Goal: Task Accomplishment & Management: Complete application form

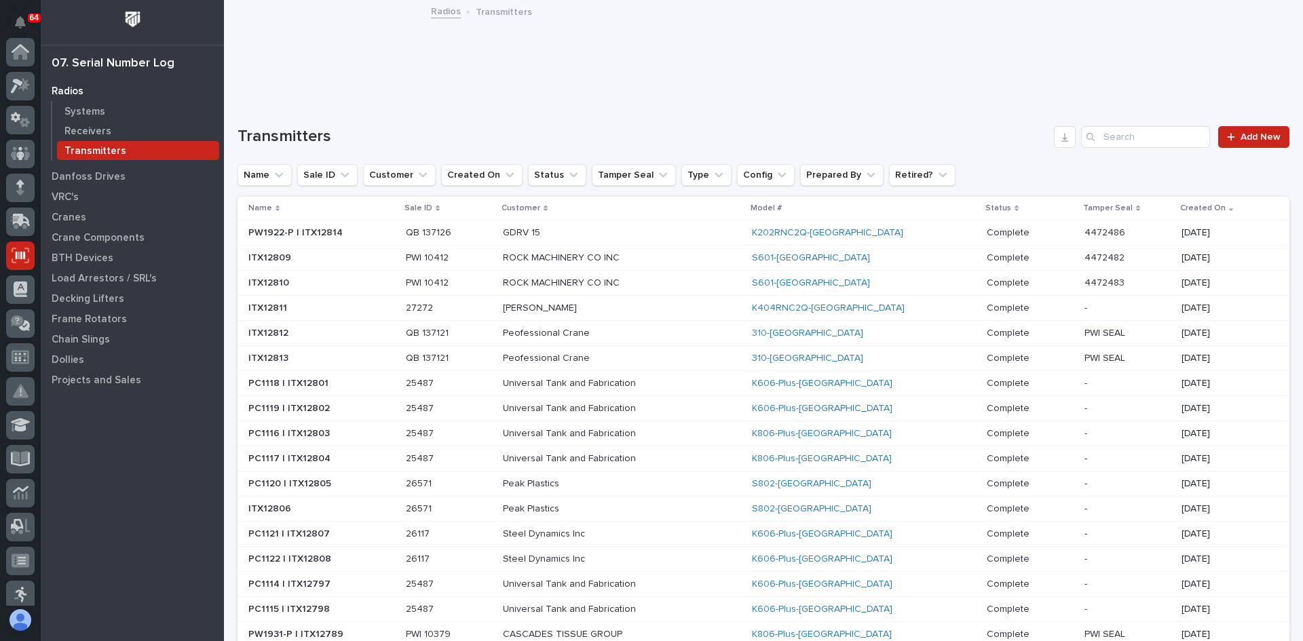
scroll to position [204, 0]
click at [1243, 136] on span "Add New" at bounding box center [1261, 137] width 40 height 10
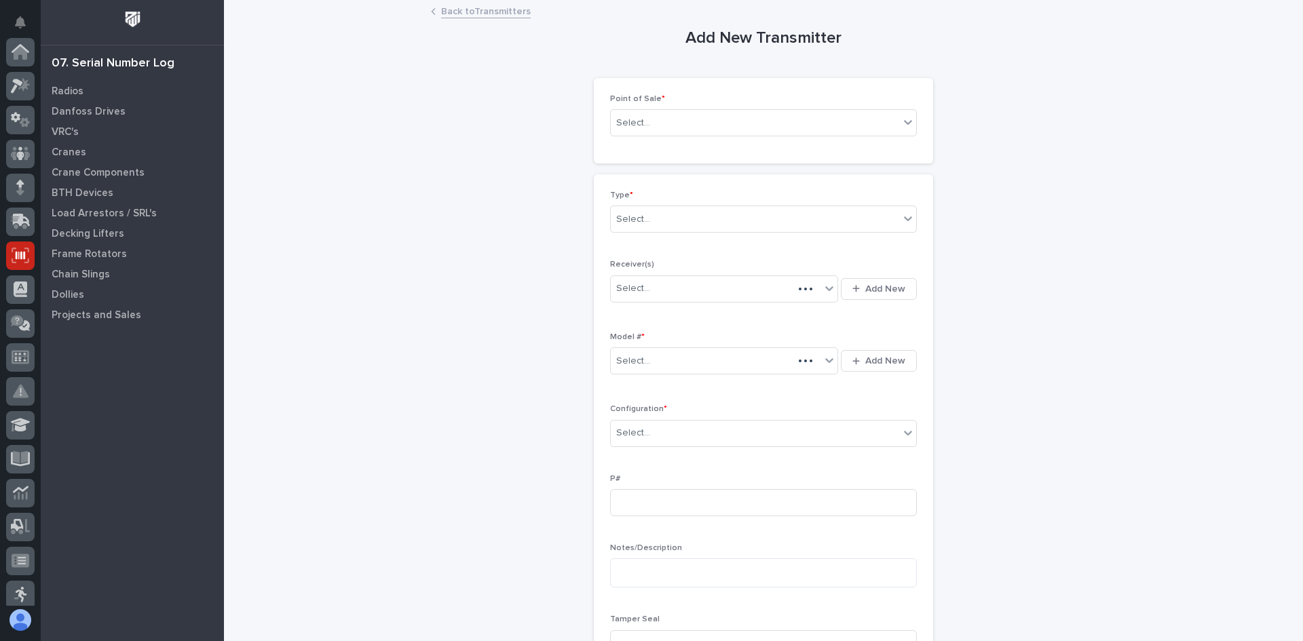
scroll to position [204, 0]
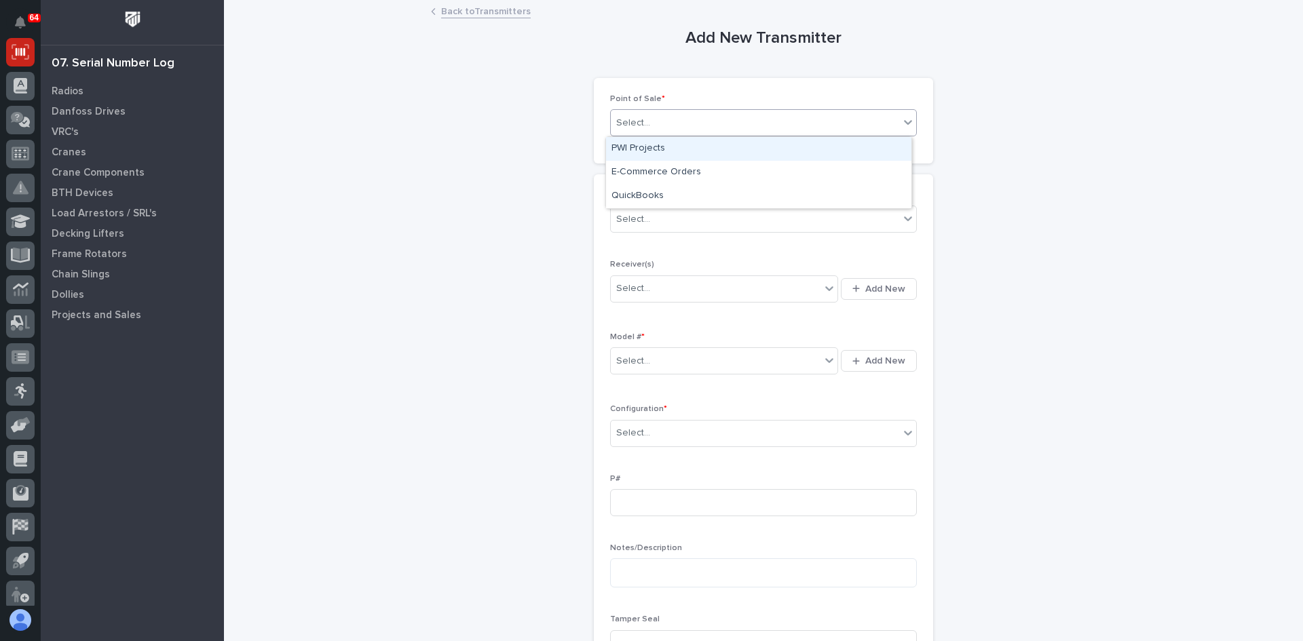
click at [659, 128] on div "Select..." at bounding box center [755, 123] width 288 height 22
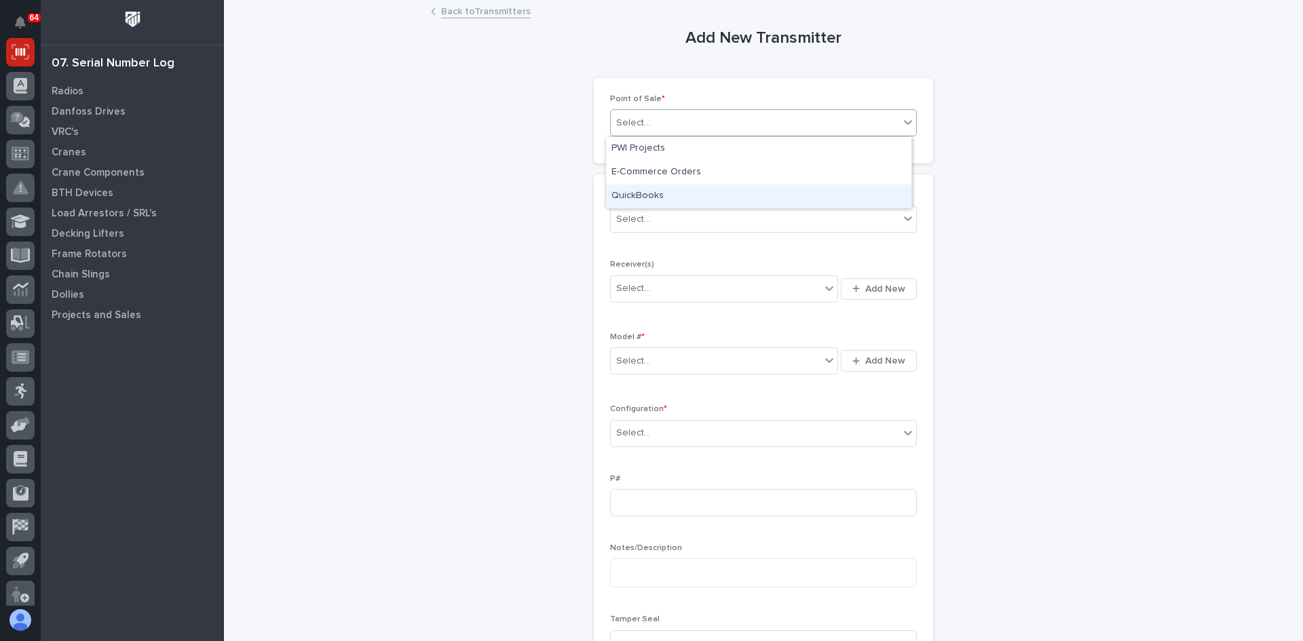
click at [650, 191] on div "QuickBooks" at bounding box center [758, 197] width 305 height 24
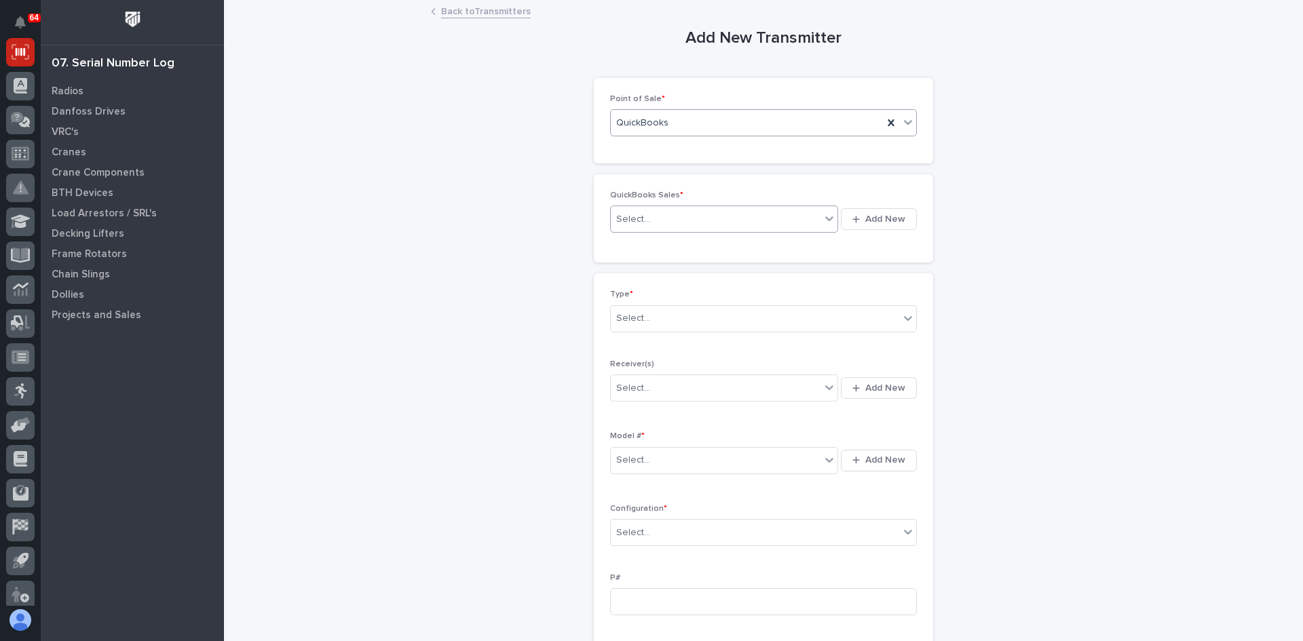
click at [662, 219] on div "Select..." at bounding box center [716, 219] width 210 height 22
type input "******"
click at [634, 238] on div "QB 137126" at bounding box center [719, 245] width 227 height 24
click at [647, 314] on div "Select..." at bounding box center [755, 318] width 288 height 22
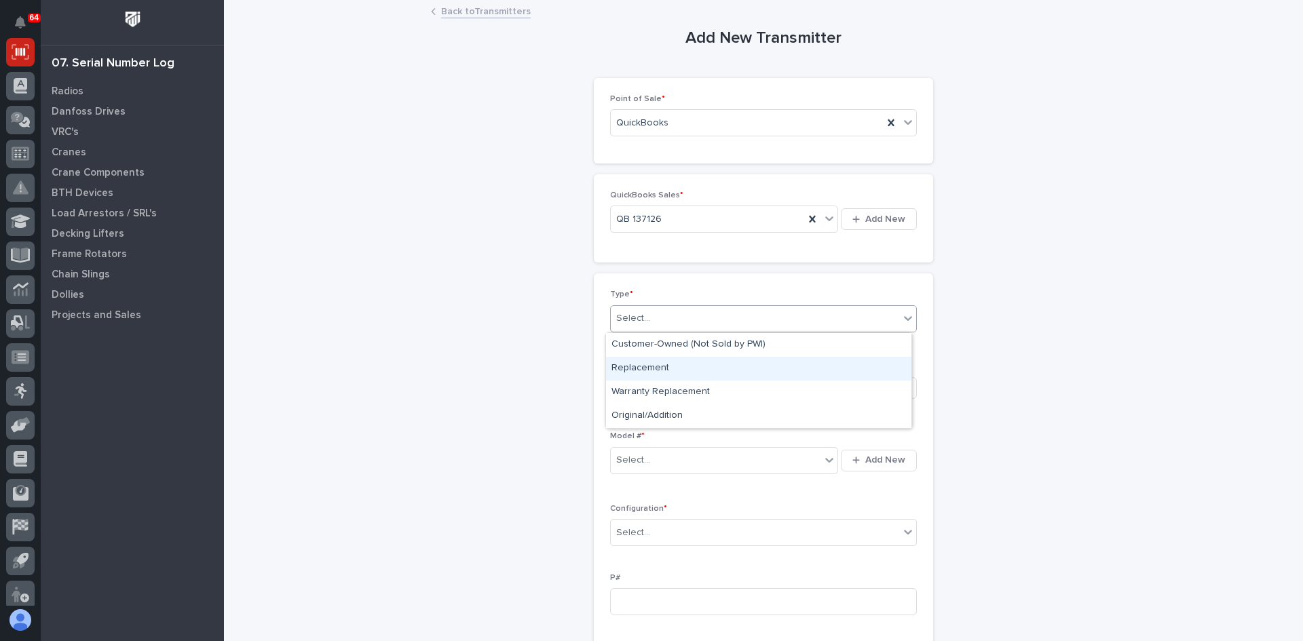
click at [649, 364] on div "Replacement" at bounding box center [758, 369] width 305 height 24
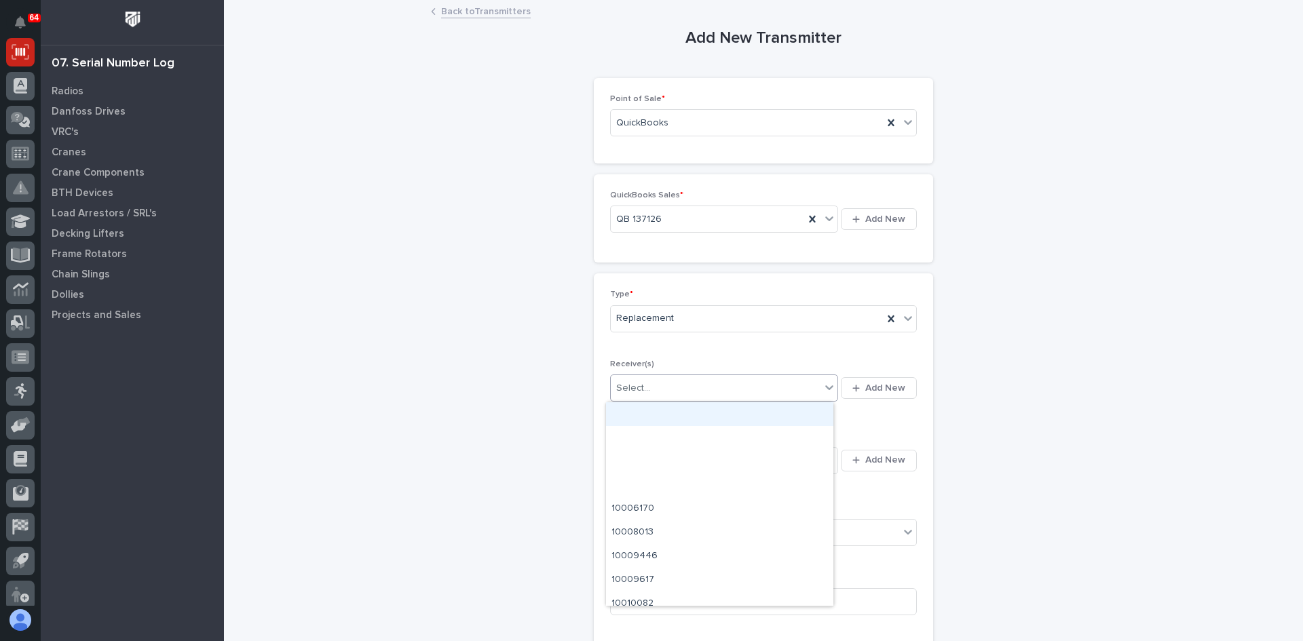
click at [647, 388] on div "Select..." at bounding box center [716, 388] width 210 height 22
type input "********"
click at [645, 412] on div "910059AD" at bounding box center [719, 414] width 227 height 24
click at [652, 464] on input "text" at bounding box center [652, 461] width 1 height 12
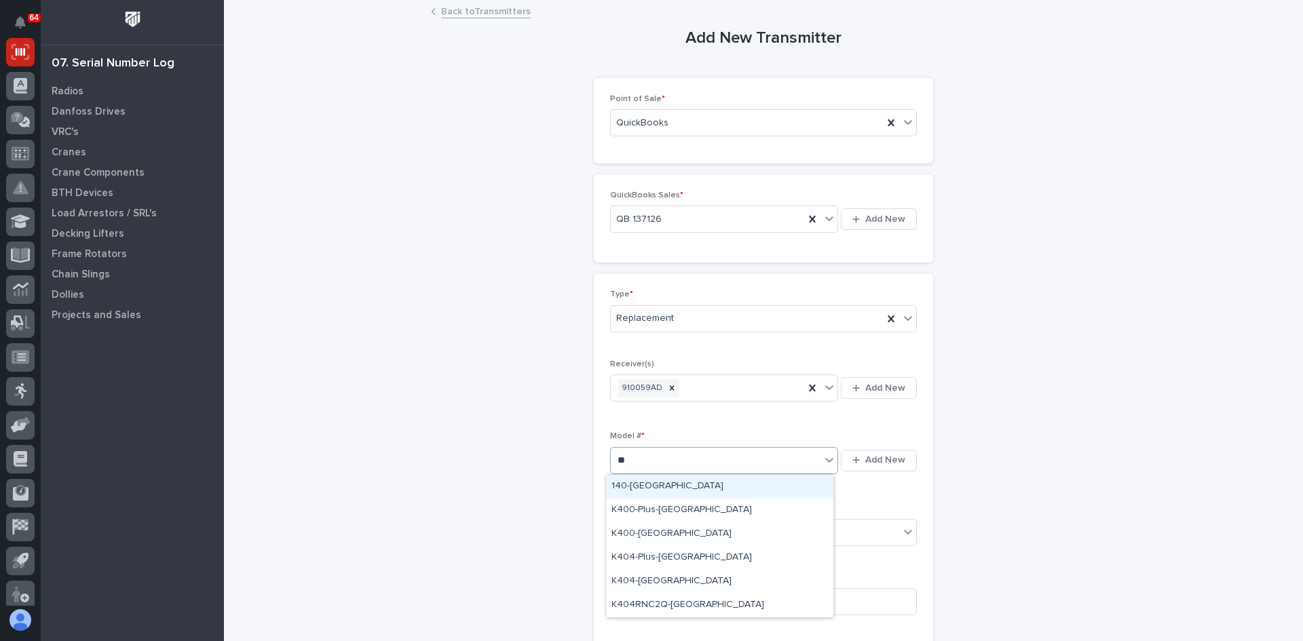
type input "***"
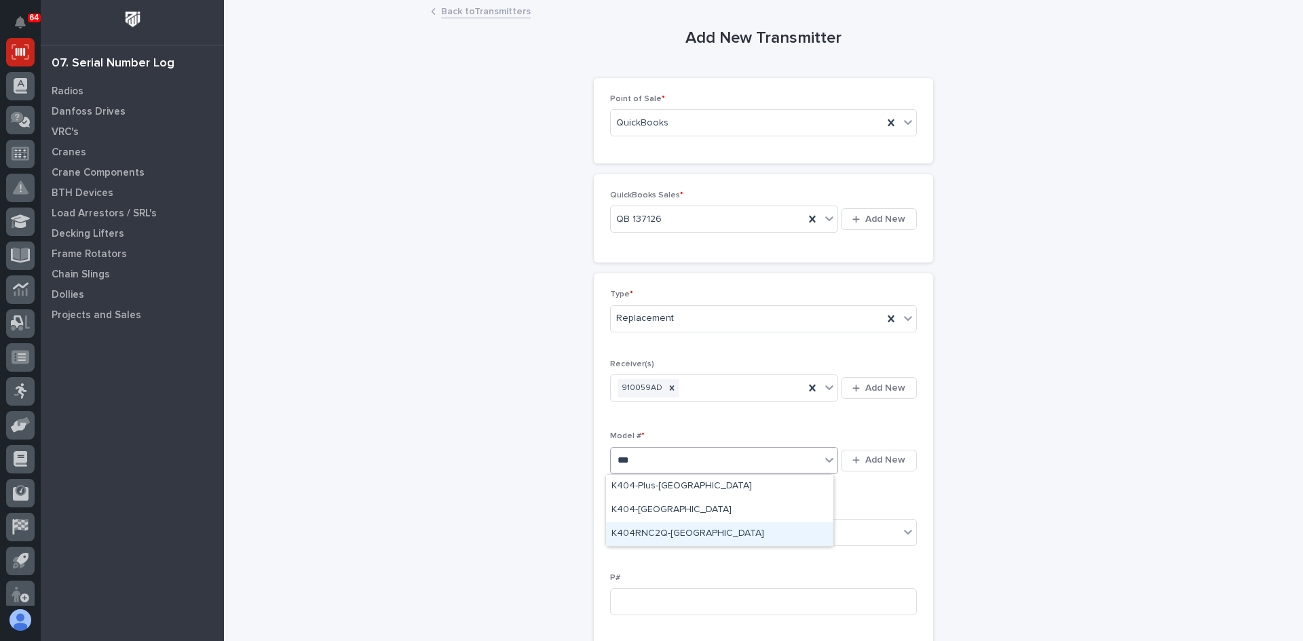
click at [652, 534] on div "K404RNC2Q-[GEOGRAPHIC_DATA]" at bounding box center [719, 535] width 227 height 24
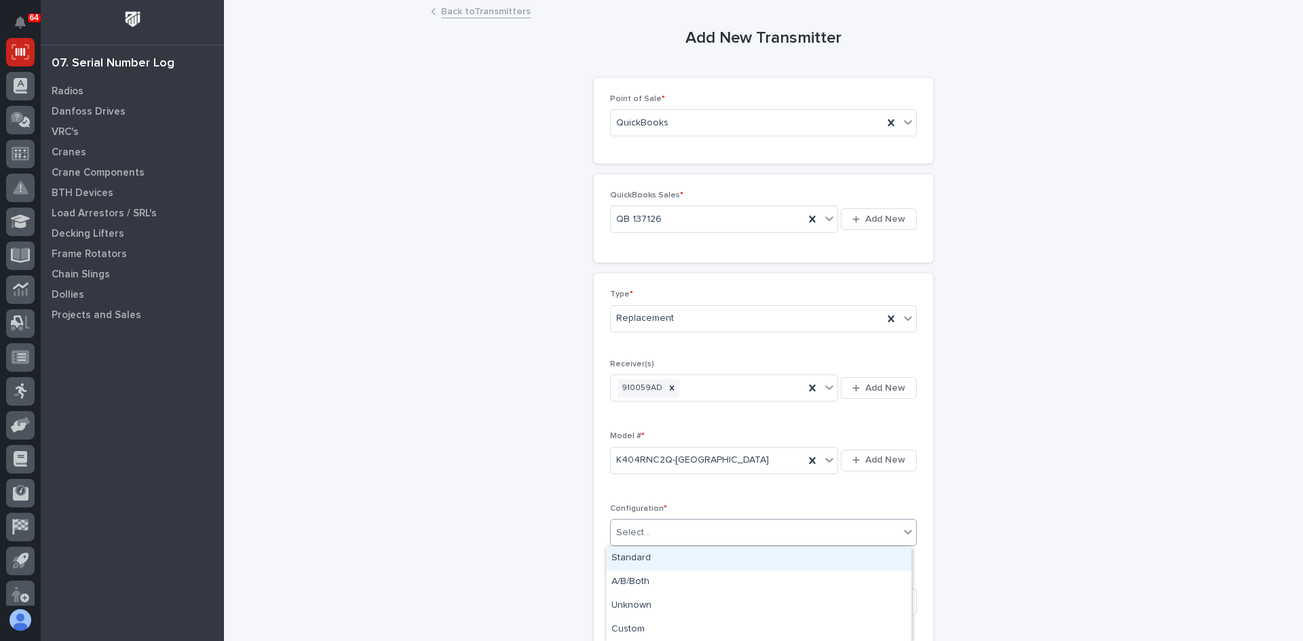
click at [648, 534] on div "Select..." at bounding box center [755, 533] width 288 height 22
click at [637, 557] on div "Standard" at bounding box center [758, 559] width 305 height 24
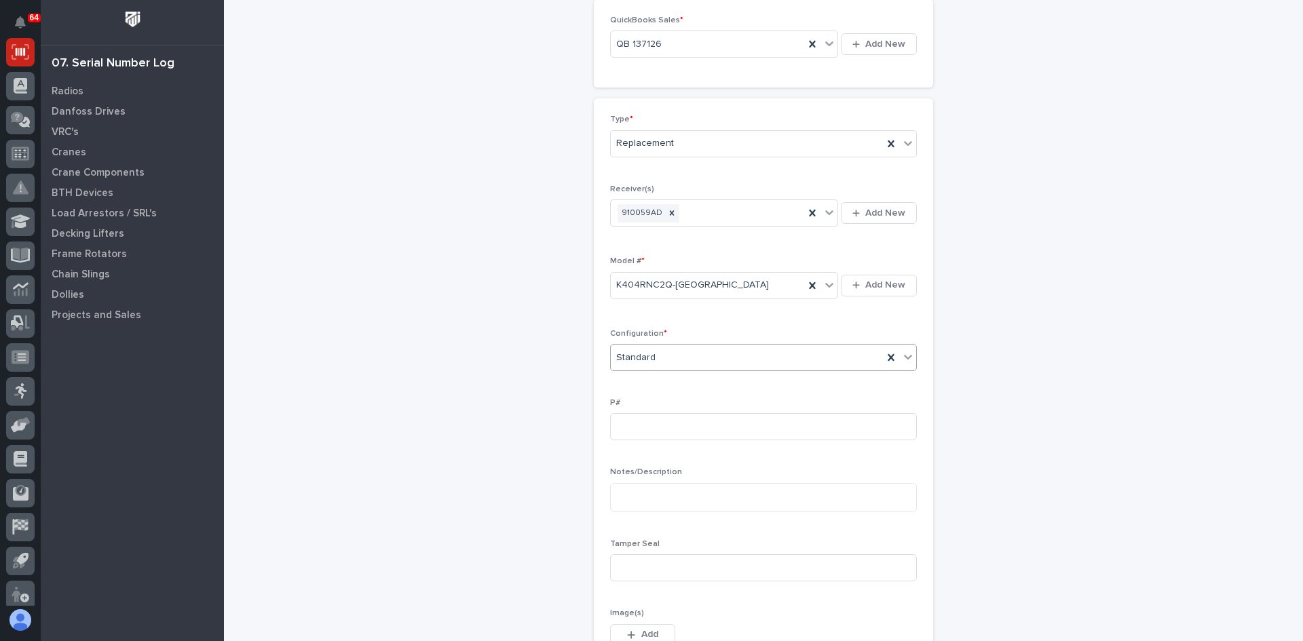
scroll to position [271, 0]
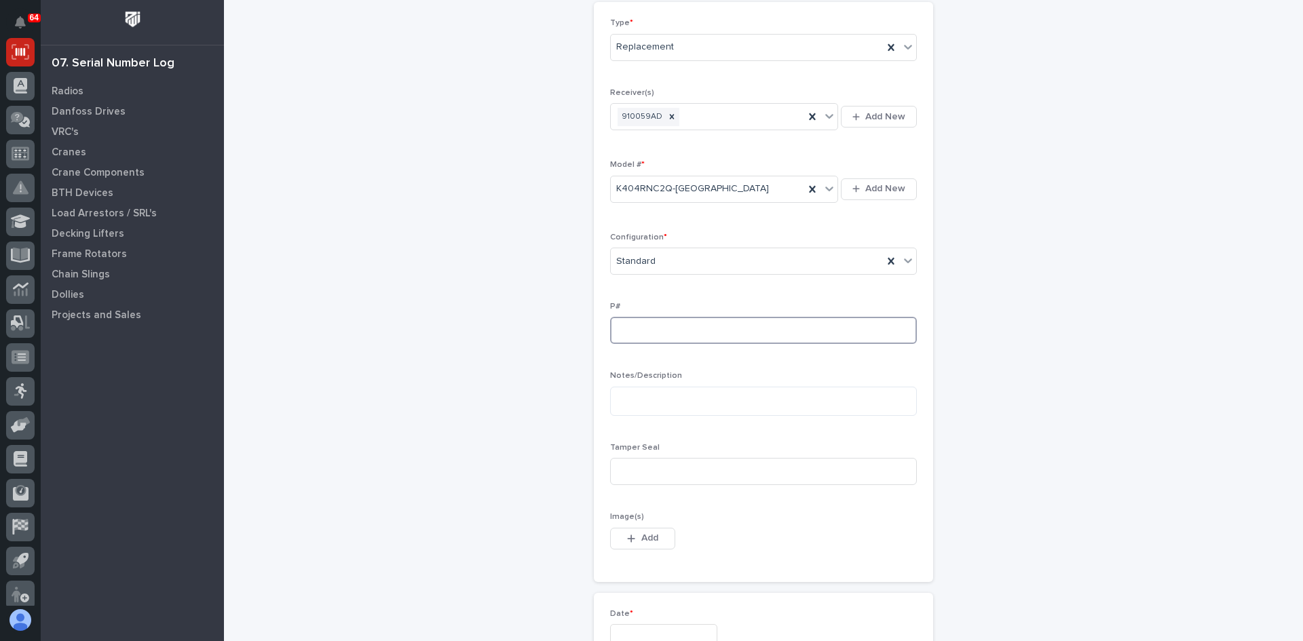
click at [619, 329] on input at bounding box center [763, 330] width 307 height 27
type input "PW1930-P"
click at [619, 474] on input at bounding box center [763, 471] width 307 height 27
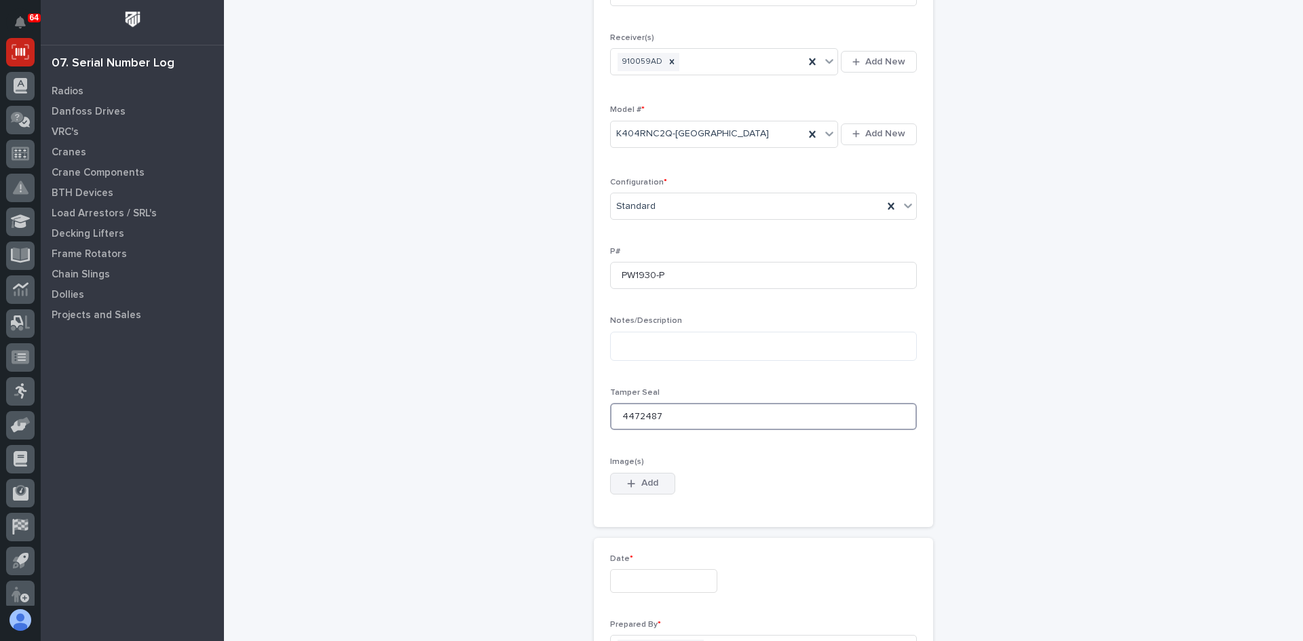
scroll to position [475, 0]
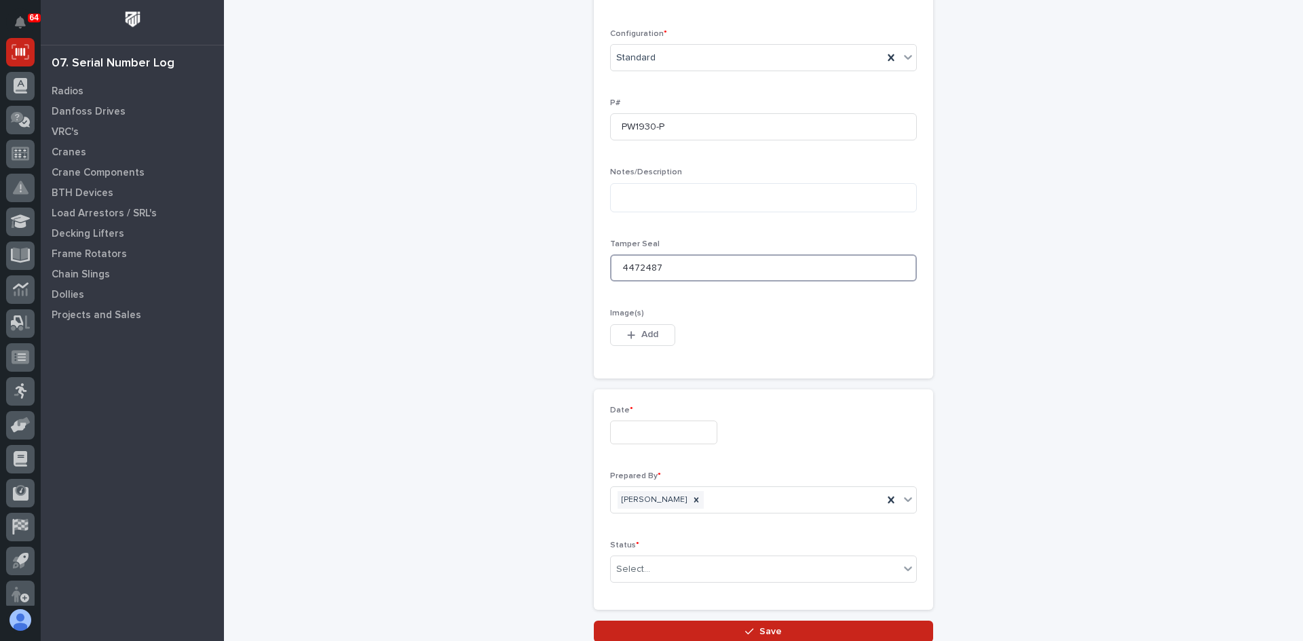
type input "4472487"
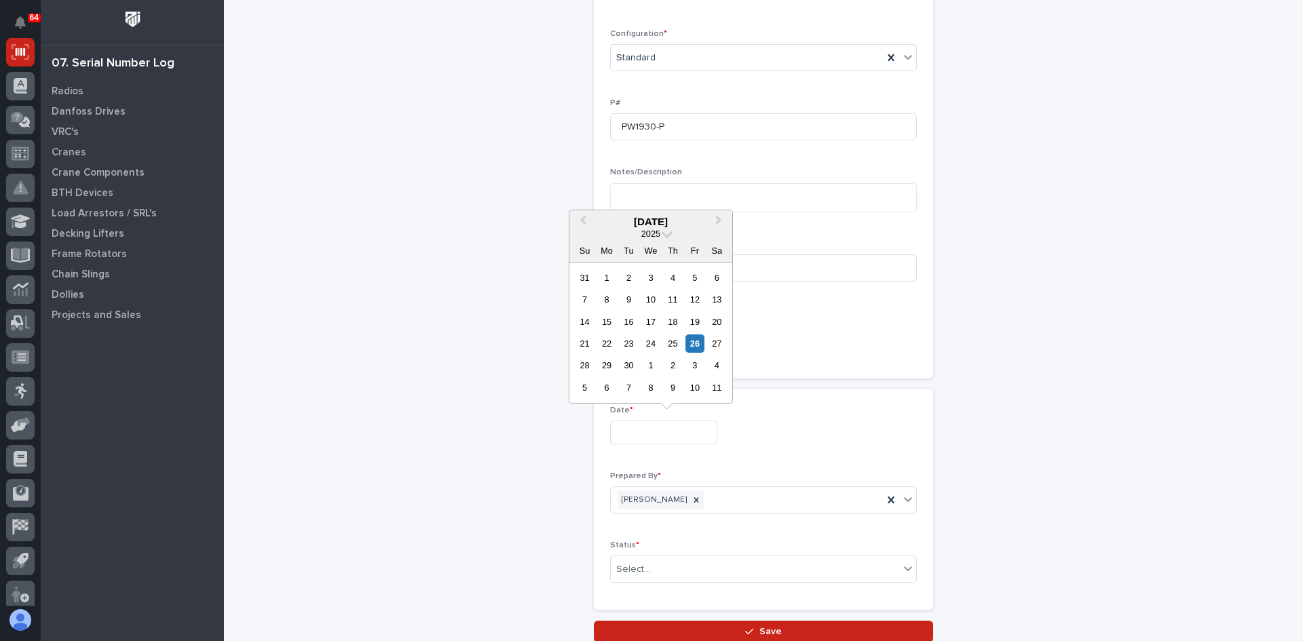
click at [622, 437] on input "text" at bounding box center [663, 433] width 107 height 24
click at [696, 340] on div "26" at bounding box center [695, 344] width 18 height 18
type input "**********"
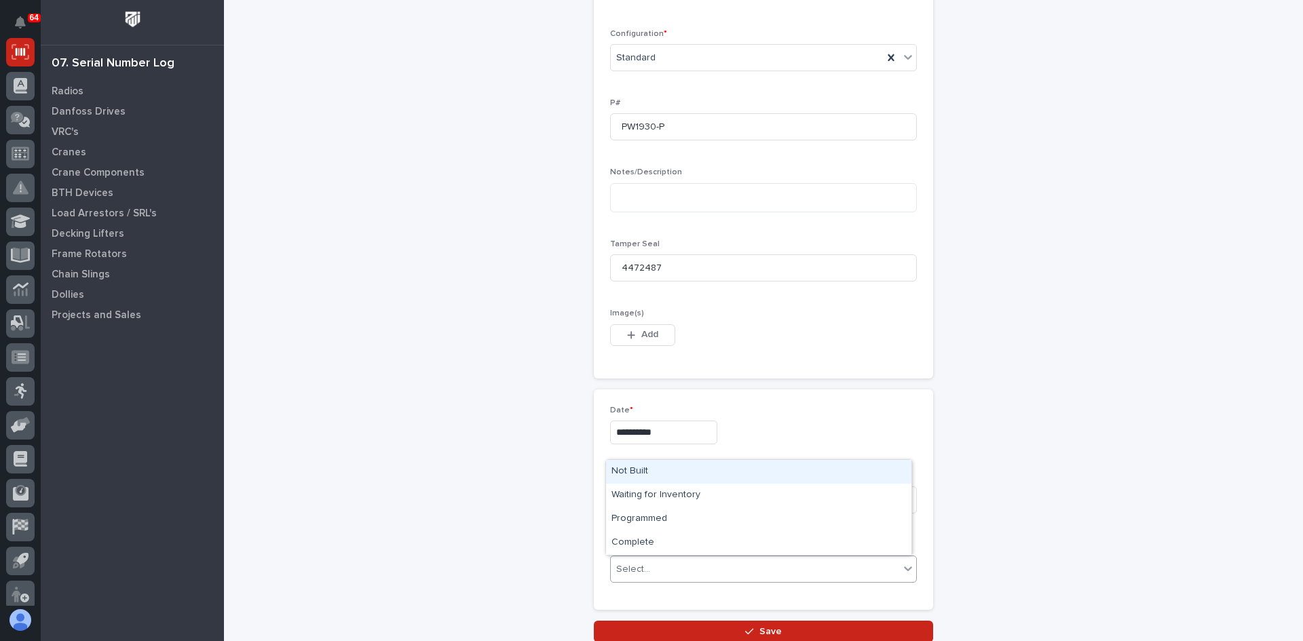
click at [647, 565] on div "Select..." at bounding box center [755, 570] width 288 height 22
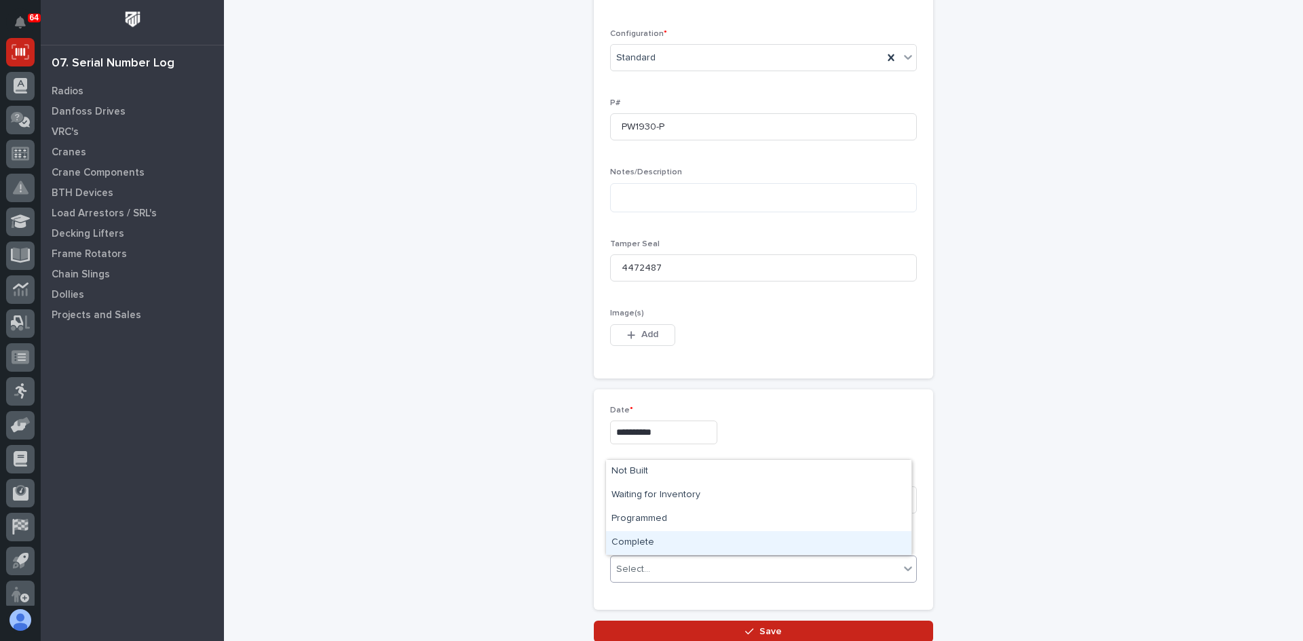
click at [638, 540] on div "Complete" at bounding box center [758, 543] width 305 height 24
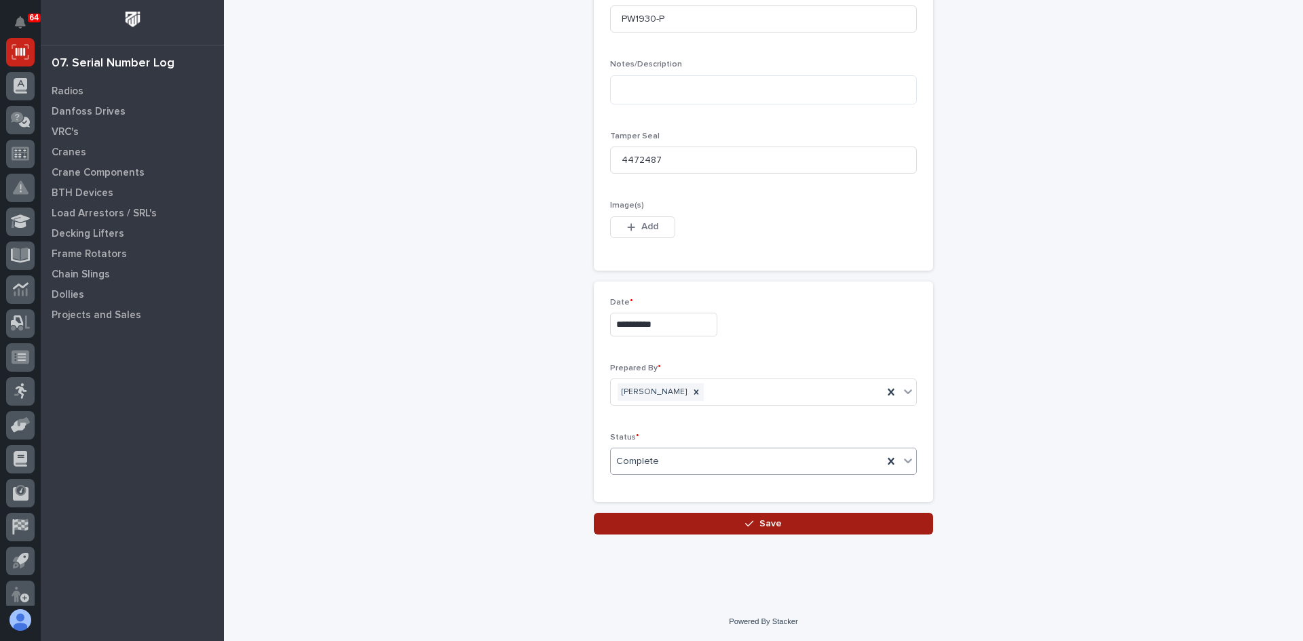
click at [763, 525] on span "Save" at bounding box center [770, 524] width 22 height 12
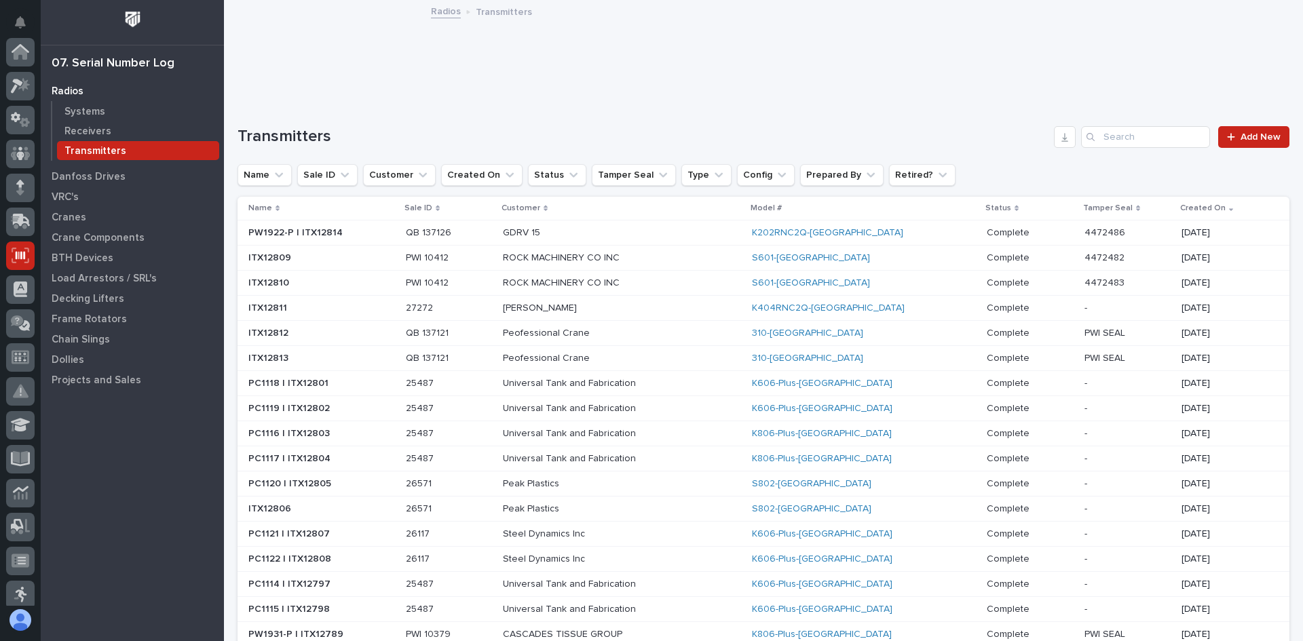
scroll to position [204, 0]
